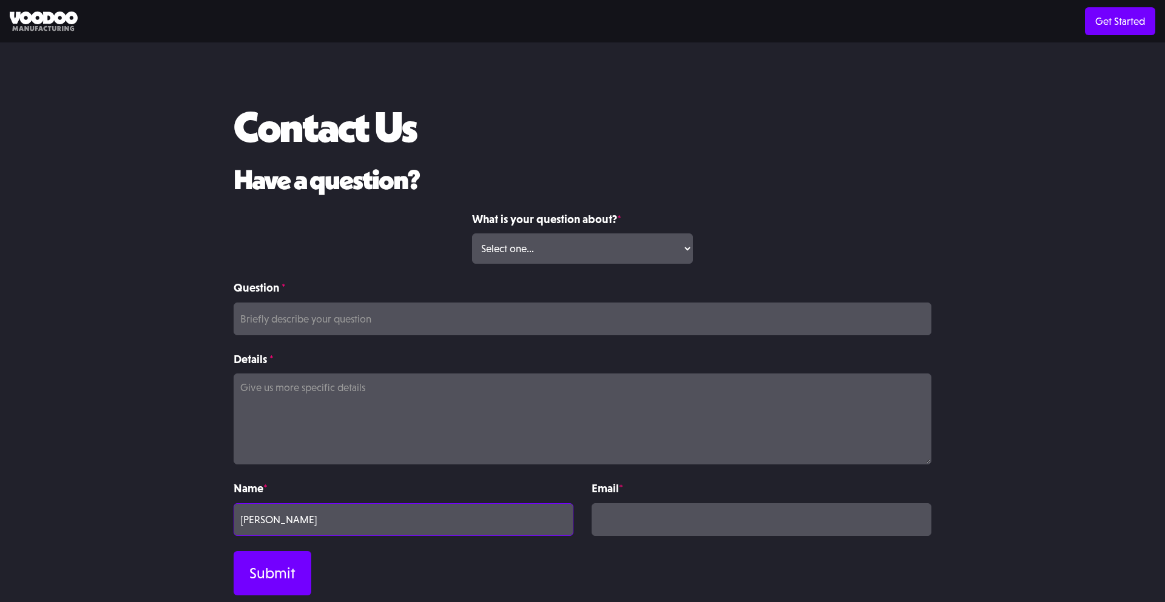
type input "[PERSON_NAME]"
type input "[PERSON_NAME][EMAIL_ADDRESS][DOMAIN_NAME]"
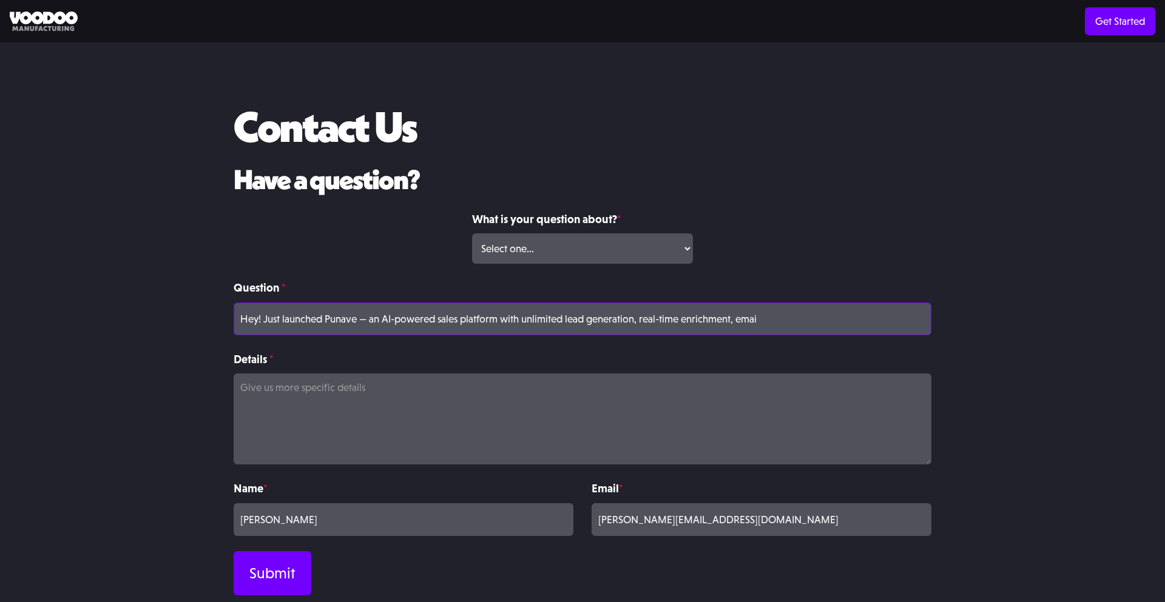
scroll to position [0, 807]
type input "Hey! Just launched Punave — an AI-powered sales platform with unlimited lead ge…"
select select "Volume Print Order"
type input "Hey! Just launched Punave — an AI-powered sales platform with unlimited lead ge…"
click at [234, 551] on input "Submit" at bounding box center [273, 573] width 78 height 44
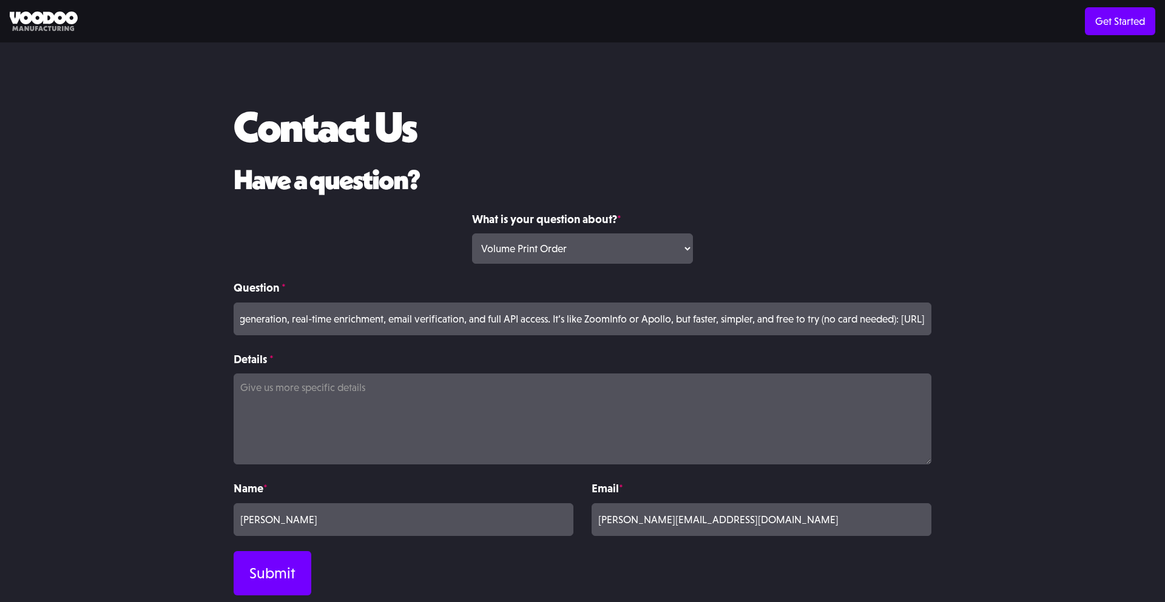
type input "Please wait..."
